Goal: Transaction & Acquisition: Purchase product/service

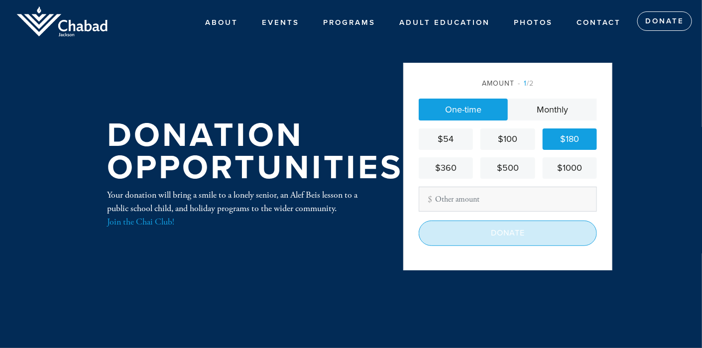
click at [504, 237] on input "Donate" at bounding box center [508, 233] width 178 height 25
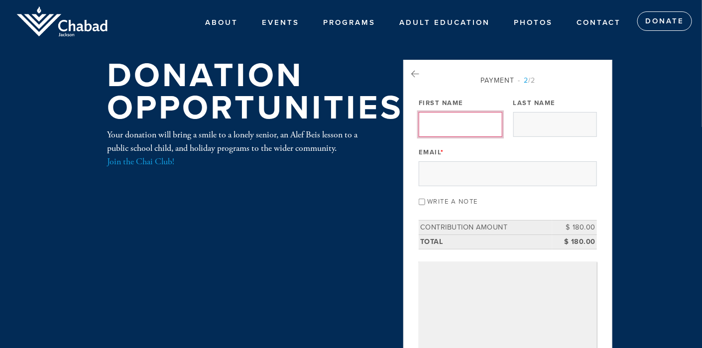
click at [443, 123] on input "First Name" at bounding box center [461, 124] width 84 height 25
type input "[PERSON_NAME]"
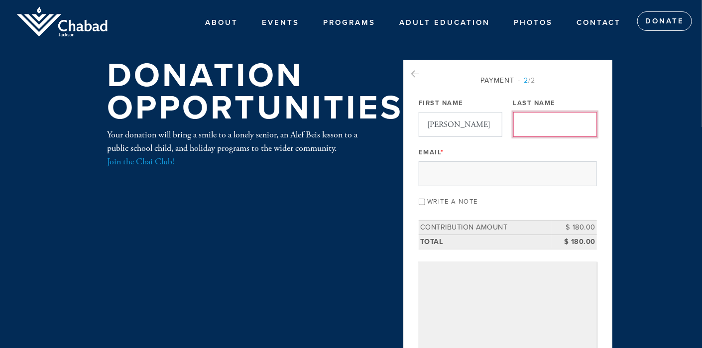
type input "zbarsky"
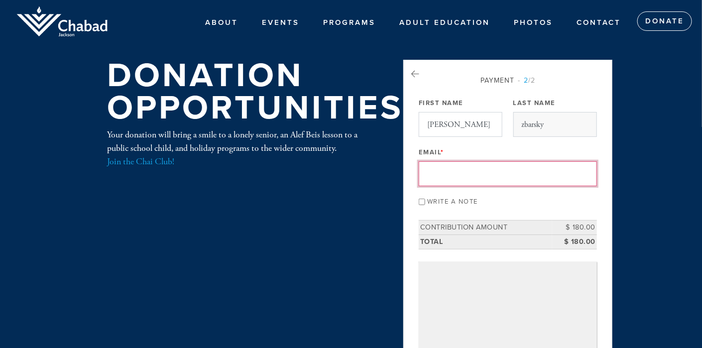
type input "[PERSON_NAME][EMAIL_ADDRESS][DOMAIN_NAME]"
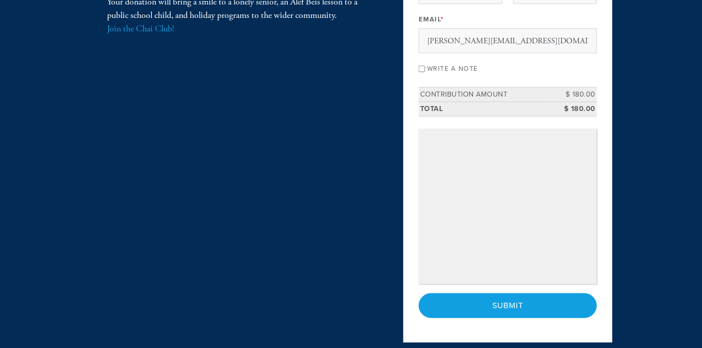
scroll to position [149, 0]
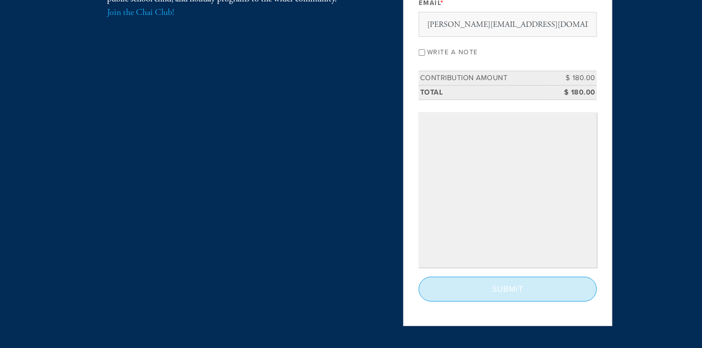
click at [510, 283] on input "Submit" at bounding box center [508, 289] width 178 height 25
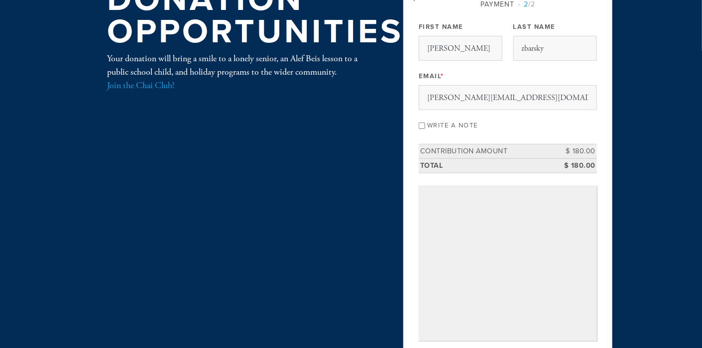
scroll to position [0, 0]
